Goal: Information Seeking & Learning: Check status

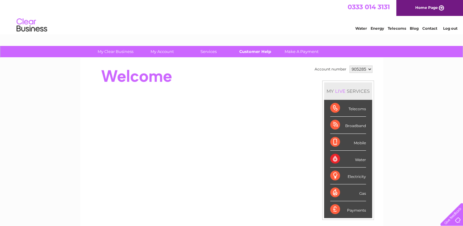
click at [261, 50] on link "Customer Help" at bounding box center [255, 51] width 50 height 11
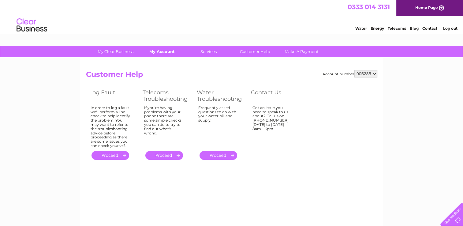
click at [165, 48] on link "My Account" at bounding box center [162, 51] width 50 height 11
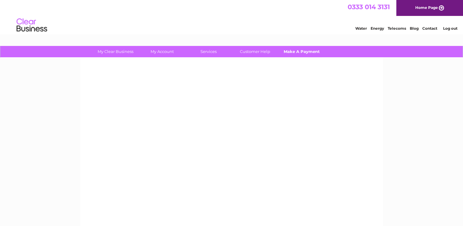
click at [293, 53] on link "Make A Payment" at bounding box center [301, 51] width 50 height 11
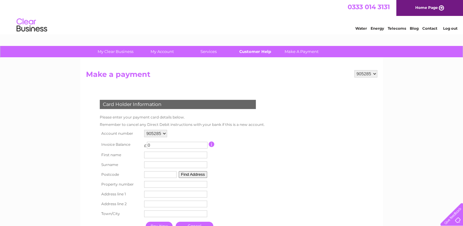
click at [267, 54] on link "Customer Help" at bounding box center [255, 51] width 50 height 11
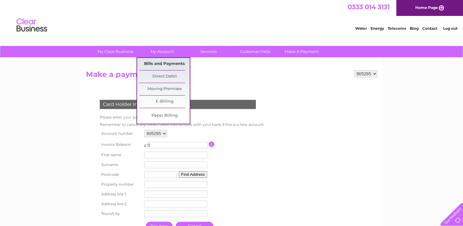
click at [157, 66] on link "Bills and Payments" at bounding box center [164, 64] width 50 height 12
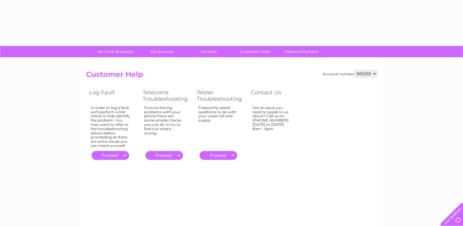
click at [305, 124] on div "Account number 905285 925182 934754 935307 935310 935311 935312 935313 935314 9…" at bounding box center [231, 115] width 291 height 91
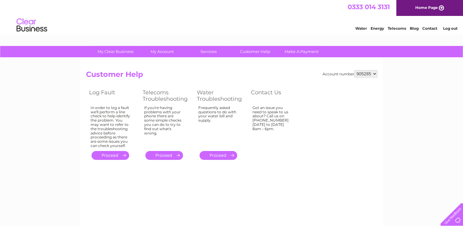
click at [359, 73] on select "905285 925182 934754 935307 935310 935311 935312 935313 935314 935315 938331 93…" at bounding box center [365, 73] width 23 height 7
click at [354, 70] on select "905285 925182 934754 935307 935310 935311 935312 935313 935314 935315 938331 93…" at bounding box center [365, 73] width 23 height 7
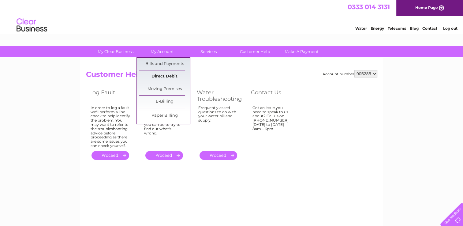
click at [168, 75] on link "Direct Debit" at bounding box center [164, 76] width 50 height 12
click at [164, 59] on link "Bills and Payments" at bounding box center [164, 64] width 50 height 12
click at [164, 60] on link "Bills and Payments" at bounding box center [164, 64] width 50 height 12
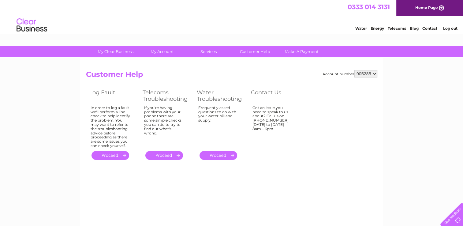
click at [297, 70] on h2 "Customer Help" at bounding box center [231, 76] width 291 height 12
click at [369, 74] on select "905285 925182 934754 935307 935310 935311 935312 935313 935314 935315 938331 93…" at bounding box center [365, 73] width 23 height 7
select select "925182"
click at [354, 70] on select "905285 925182 934754 935307 935310 935311 935312 935313 935314 935315 938331 93…" at bounding box center [365, 73] width 23 height 7
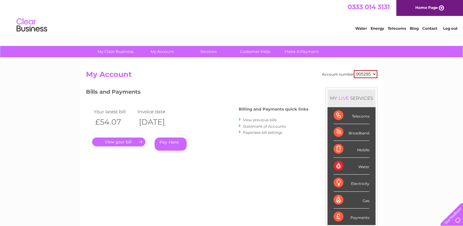
click at [122, 108] on td "Your latest bill" at bounding box center [114, 111] width 44 height 8
click at [127, 105] on div "Your latest bill Invoice date £54.07 04/06/2024 . Pay Here" at bounding box center [153, 130] width 135 height 58
click at [361, 72] on select "905285 925182 934754 935307 935310 935311 935312 935313 935314 935315 938331 93…" at bounding box center [365, 74] width 24 height 8
select select "925182"
click at [353, 70] on select "905285 925182 934754 935307 935310 935311 935312 935313 935314 935315 938331 93…" at bounding box center [365, 74] width 24 height 8
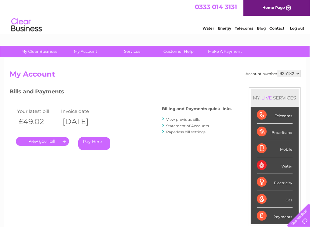
click at [280, 73] on select "905285 925182 934754 935307 935310 935311 935312 935313 935314 935315 938331 93…" at bounding box center [289, 73] width 23 height 7
select select "905285"
click at [278, 70] on select "905285 925182 934754 935307 935310 935311 935312 935313 935314 935315 938331 93…" at bounding box center [289, 73] width 23 height 7
click at [197, 92] on h3 "Bills and Payments" at bounding box center [121, 92] width 222 height 11
click at [186, 127] on link "Statement of Accounts" at bounding box center [188, 126] width 43 height 5
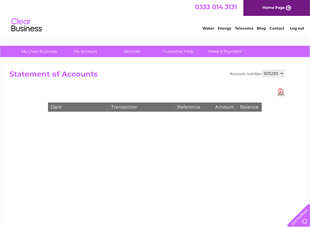
click at [142, 81] on div "Account number 905285 925182 934754 935307 935310 935311 935312 935313 935314 9…" at bounding box center [155, 143] width 303 height 171
click at [279, 74] on select "905285 925182 934754 935307 935310 935311 935312 935313 935314 935315 938331 93…" at bounding box center [273, 73] width 23 height 7
click at [262, 70] on select "905285 925182 934754 935307 935310 935311 935312 935313 935314 935315 938331 93…" at bounding box center [273, 73] width 23 height 7
click at [201, 92] on div "Date Transaction Reference Amount Balance" at bounding box center [155, 100] width 245 height 27
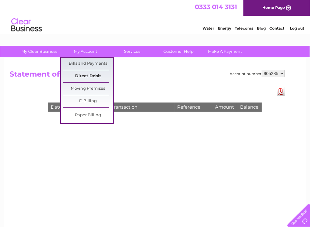
click at [93, 72] on link "Direct Debit" at bounding box center [88, 76] width 50 height 12
click at [87, 77] on link "Direct Debit" at bounding box center [88, 76] width 50 height 12
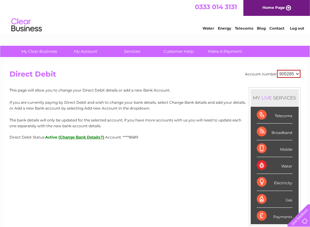
click at [290, 76] on select "905285 925182 934754 935307 935310 935311 935312 935313 935314 935315 938331 93…" at bounding box center [289, 74] width 24 height 8
click at [277, 70] on select "905285 925182 934754 935307 935310 935311 935312 935313 935314 935315 938331 93…" at bounding box center [289, 74] width 24 height 8
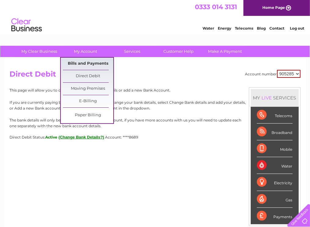
click at [83, 65] on link "Bills and Payments" at bounding box center [88, 64] width 50 height 12
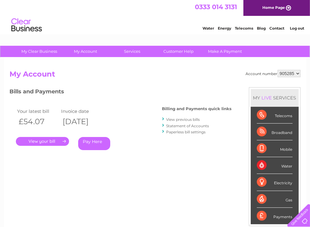
click at [173, 124] on link "Statement of Accounts" at bounding box center [188, 126] width 43 height 5
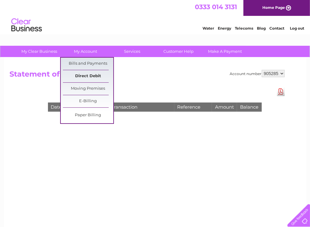
click at [85, 77] on link "Direct Debit" at bounding box center [88, 76] width 50 height 12
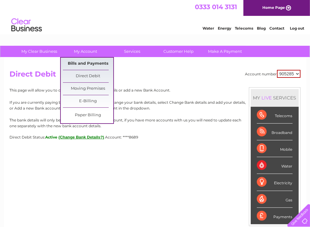
click at [84, 65] on link "Bills and Payments" at bounding box center [88, 64] width 50 height 12
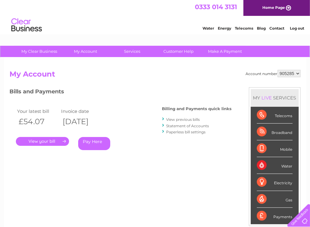
click at [178, 118] on link "View previous bills" at bounding box center [184, 119] width 34 height 5
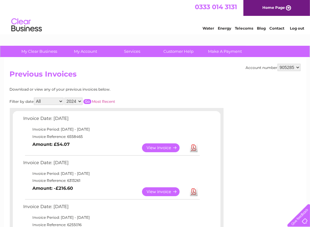
click at [285, 68] on select "905285 925182 934754 935307 935310 935311 935312 935313 935314 935315 938331 93…" at bounding box center [289, 67] width 23 height 7
select select "925182"
click at [278, 64] on select "905285 925182 934754 935307 935310 935311 935312 935313 935314 935315 938331 93…" at bounding box center [289, 67] width 23 height 7
click at [291, 67] on select "905285 925182 934754 935307 935310 935311 935312 935313 935314 935315 938331 93…" at bounding box center [289, 67] width 23 height 7
select select "934754"
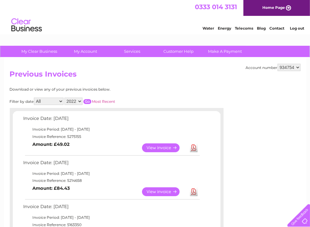
click at [278, 64] on select "905285 925182 934754 935307 935310 935311 935312 935313 935314 935315 938331 93…" at bounding box center [289, 67] width 23 height 7
click at [223, 78] on h2 "Previous Invoices" at bounding box center [155, 76] width 291 height 12
drag, startPoint x: 0, startPoint y: 0, endPoint x: 290, endPoint y: 68, distance: 298.2
click at [290, 68] on select "905285 925182 934754 935307 935310 935311 935312 935313 935314 935315 938331 93…" at bounding box center [289, 67] width 23 height 7
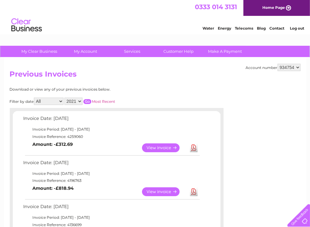
select select "935307"
click at [278, 64] on select "905285 925182 934754 935307 935310 935311 935312 935313 935314 935315 938331 93…" at bounding box center [289, 67] width 23 height 7
click at [210, 83] on div "Account number 905285 925182 934754 935307 935310 935311 935312 935313 935314 9…" at bounding box center [155, 211] width 303 height 306
drag, startPoint x: 0, startPoint y: 0, endPoint x: 289, endPoint y: 68, distance: 296.9
click at [289, 68] on select "905285 925182 934754 935307 935310 935311 935312 935313 935314 935315 938331 93…" at bounding box center [289, 67] width 23 height 7
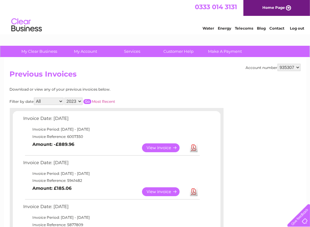
select select "935310"
click at [278, 64] on select "905285 925182 934754 935307 935310 935311 935312 935313 935314 935315 938331 93…" at bounding box center [289, 67] width 23 height 7
click at [289, 68] on select "905285 925182 934754 935307 935310 935311 935312 935313 935314 935315 938331 93…" at bounding box center [289, 67] width 23 height 7
select select "905285"
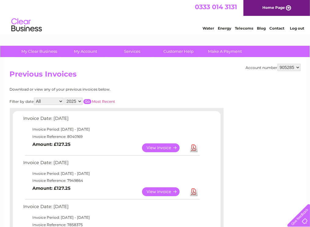
click at [278, 64] on select "905285 925182 934754 935307 935310 935311 935312 935313 935314 935315 938331 93…" at bounding box center [289, 67] width 23 height 7
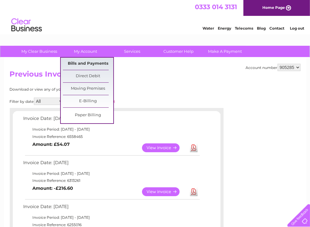
click at [93, 61] on link "Bills and Payments" at bounding box center [88, 64] width 50 height 12
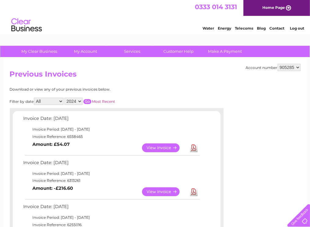
click at [161, 85] on div "Account number 905285 925182 934754 935307 935310 935311 935312 935313 935314 9…" at bounding box center [155, 167] width 303 height 218
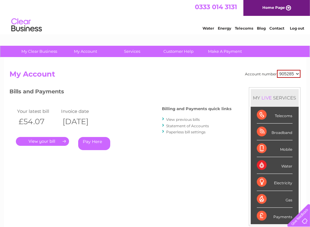
click at [183, 124] on link "Statement of Accounts" at bounding box center [188, 126] width 43 height 5
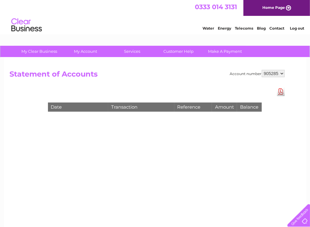
drag, startPoint x: 268, startPoint y: 94, endPoint x: 268, endPoint y: 83, distance: 11.6
click at [268, 94] on div "Date Transaction Reference Amount Balance" at bounding box center [155, 100] width 245 height 27
click at [240, 102] on div "Date Transaction Reference Amount Balance" at bounding box center [155, 100] width 245 height 27
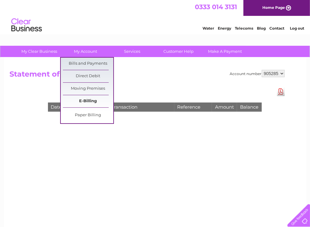
click at [91, 102] on link "E-Billing" at bounding box center [88, 101] width 50 height 12
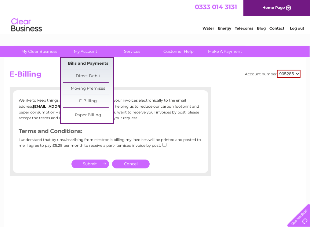
click at [91, 60] on link "Bills and Payments" at bounding box center [88, 64] width 50 height 12
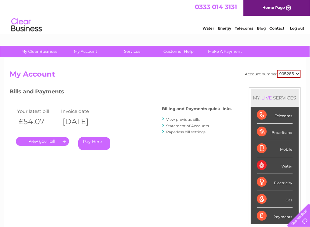
click at [61, 139] on link "." at bounding box center [42, 141] width 53 height 9
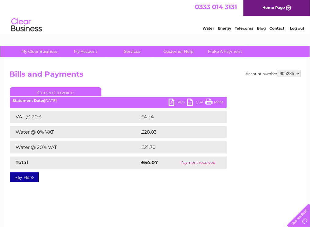
drag, startPoint x: 181, startPoint y: 162, endPoint x: 223, endPoint y: 162, distance: 42.2
click at [223, 162] on td "Payment received" at bounding box center [198, 163] width 57 height 12
click at [284, 73] on select "905285 925182 934754 935307 935310 935311 935312 935313 935314 935315 938331 93…" at bounding box center [289, 73] width 23 height 7
select select "935315"
click at [278, 70] on select "905285 925182 934754 935307 935310 935311 935312 935313 935314 935315 938331 93…" at bounding box center [289, 73] width 23 height 7
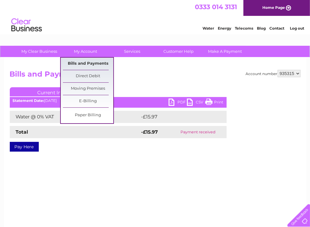
click at [86, 58] on link "Bills and Payments" at bounding box center [88, 64] width 50 height 12
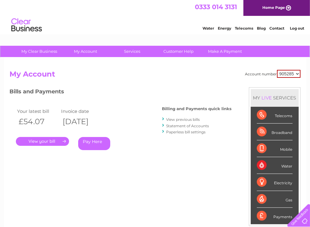
click at [191, 124] on link "Statement of Accounts" at bounding box center [188, 126] width 43 height 5
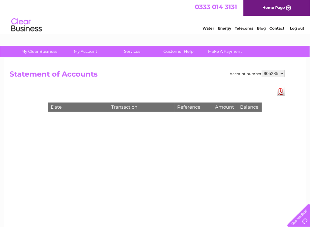
select select "935315"
click at [262, 70] on select "905285 925182 934754 935307 935310 935311 935312 935313 935314 935315 938331 93…" at bounding box center [273, 73] width 23 height 7
